Goal: Task Accomplishment & Management: Use online tool/utility

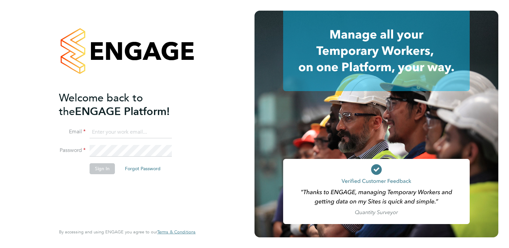
click at [131, 135] on input at bounding box center [131, 133] width 82 height 12
type input "[PERSON_NAME][EMAIL_ADDRESS][PERSON_NAME][DOMAIN_NAME]"
click at [93, 179] on li "Sign In Forgot Password" at bounding box center [124, 171] width 130 height 17
click at [95, 172] on button "Sign In" at bounding box center [102, 168] width 25 height 11
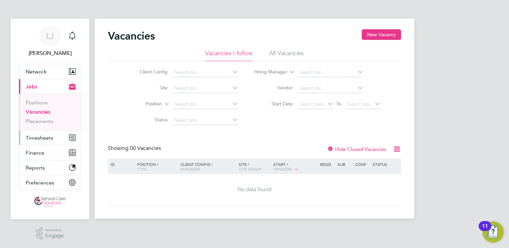
click at [45, 138] on span "Timesheets" at bounding box center [40, 138] width 28 height 6
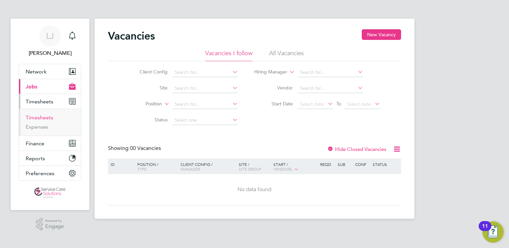
click at [39, 116] on link "Timesheets" at bounding box center [40, 118] width 28 height 6
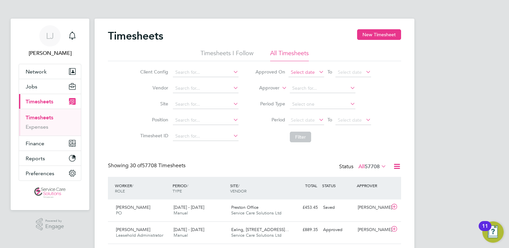
click at [307, 70] on span "Select date" at bounding box center [303, 72] width 24 height 6
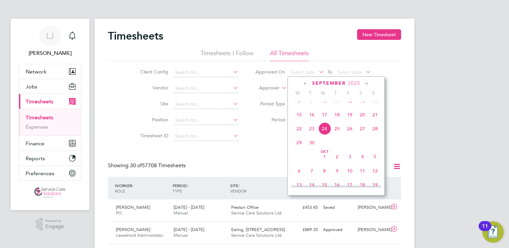
click at [299, 135] on span "22" at bounding box center [299, 129] width 13 height 13
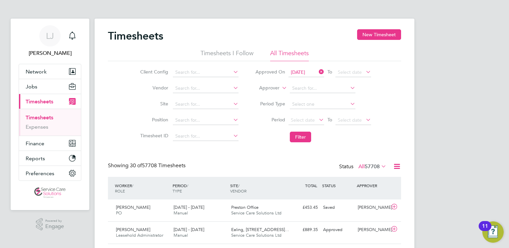
click at [355, 67] on li "Approved On [DATE] To Select date" at bounding box center [313, 73] width 133 height 16
click at [355, 71] on span "Select date" at bounding box center [350, 72] width 24 height 6
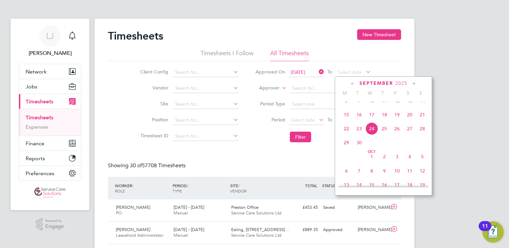
click at [357, 135] on span "23" at bounding box center [359, 129] width 13 height 13
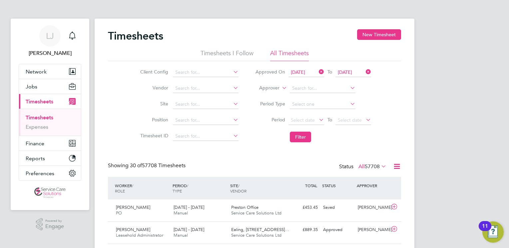
click at [396, 167] on icon at bounding box center [397, 166] width 8 height 8
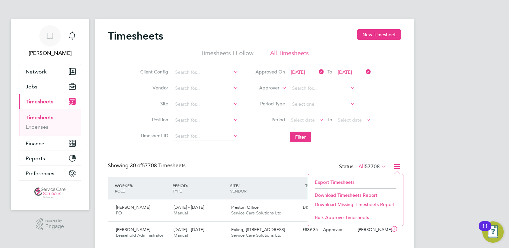
click at [338, 180] on li "Export Timesheets" at bounding box center [355, 182] width 88 height 9
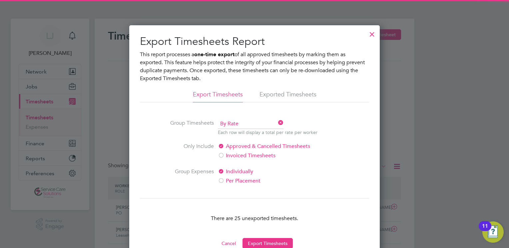
click at [265, 247] on button "Export Timesheets" at bounding box center [267, 243] width 50 height 11
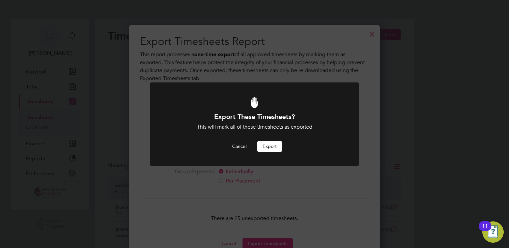
click at [277, 140] on div "Export These Timesheets? This will mark all of these timesheets as exported Can…" at bounding box center [254, 133] width 173 height 40
click at [276, 151] on button "Export" at bounding box center [269, 146] width 25 height 11
